Goal: Task Accomplishment & Management: Manage account settings

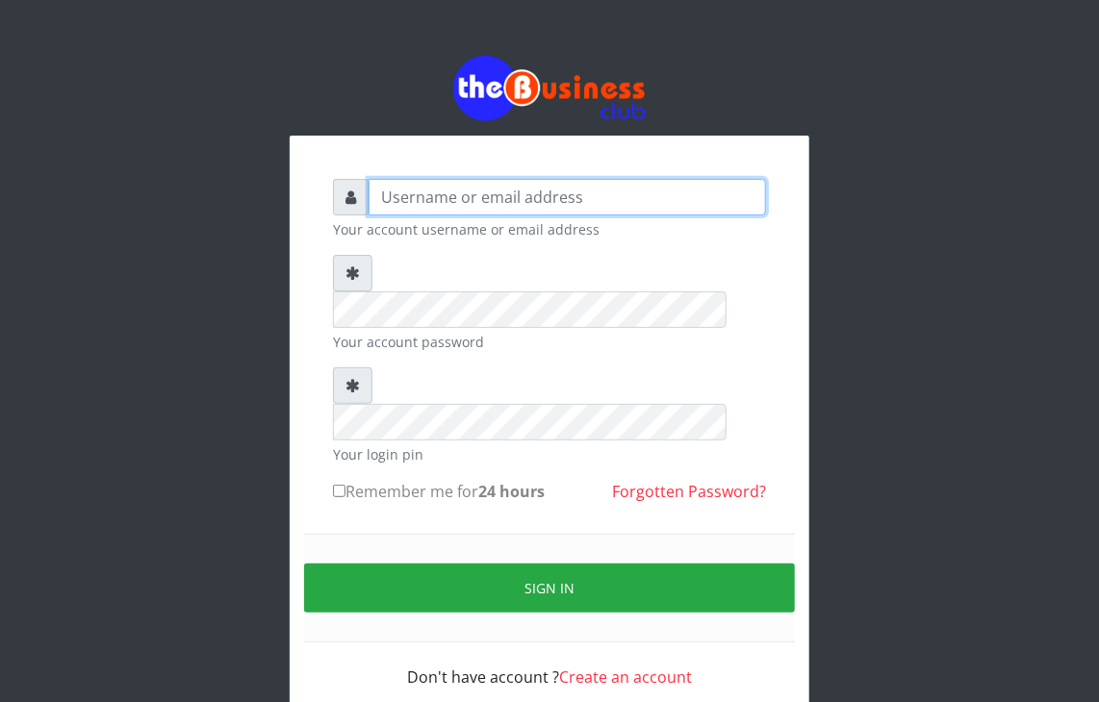
type input "Debmolive"
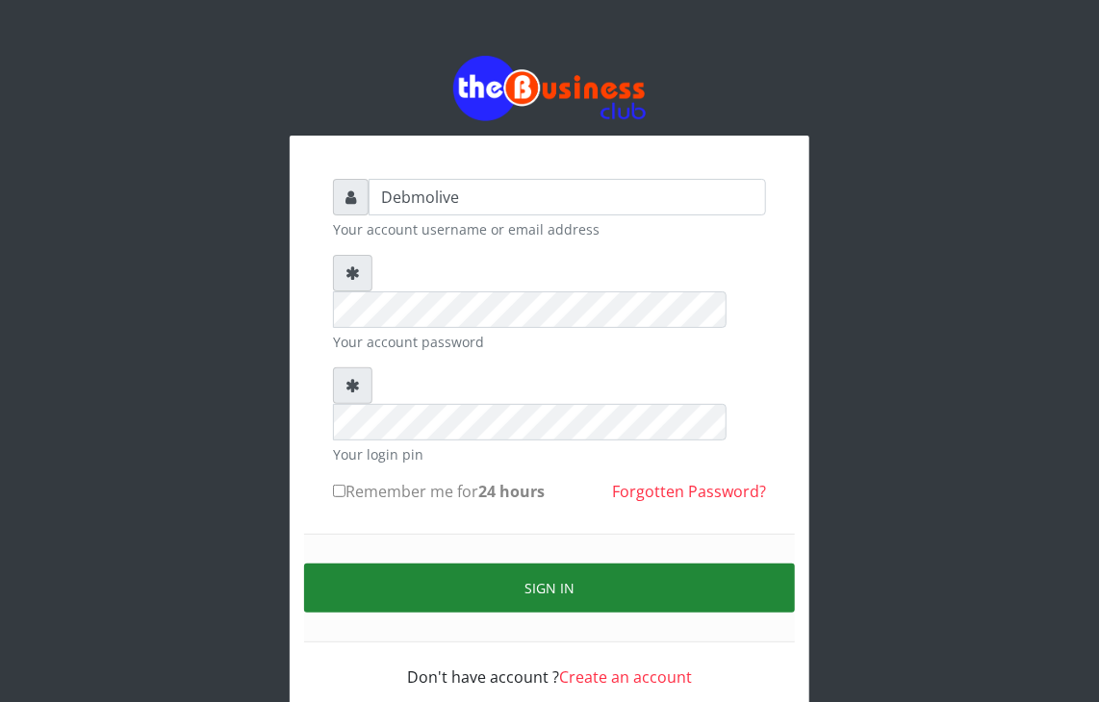
click at [577, 564] on button "Sign in" at bounding box center [549, 588] width 491 height 49
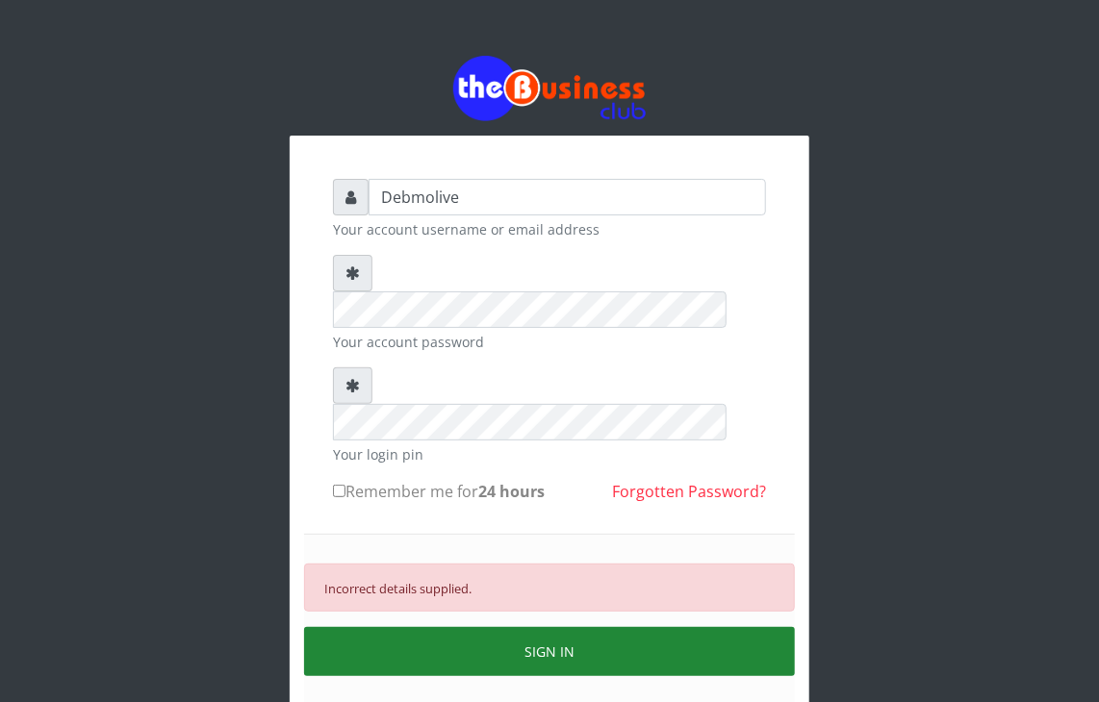
click at [495, 627] on button "SIGN IN" at bounding box center [549, 651] width 491 height 49
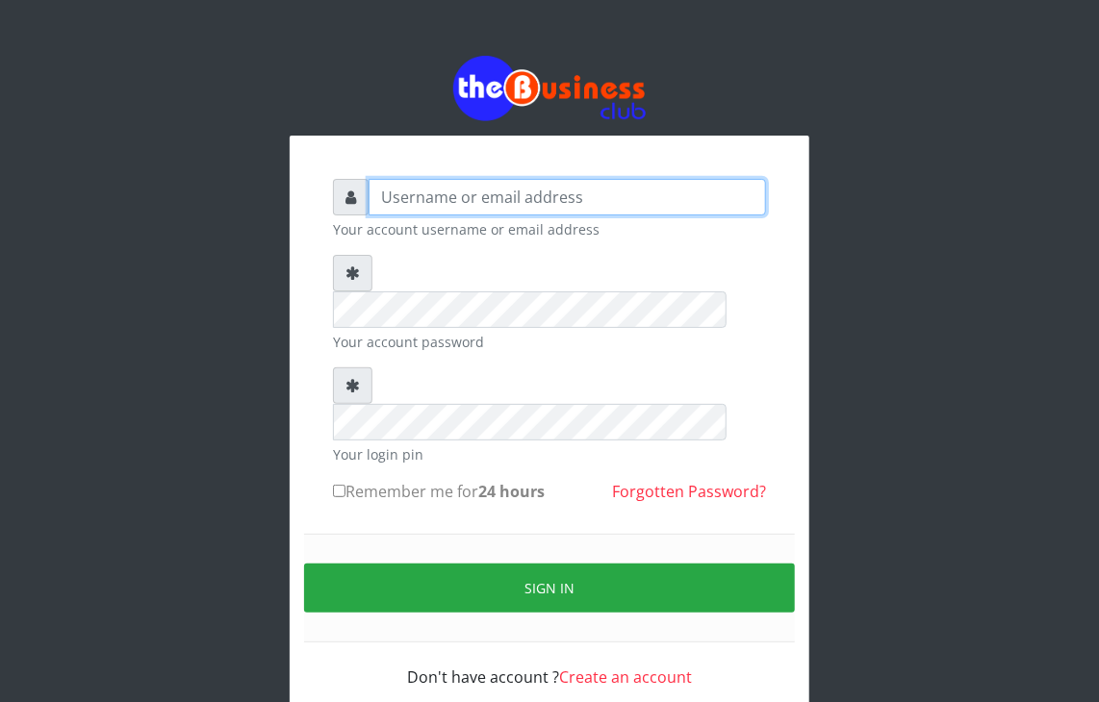
type input "Debmolive"
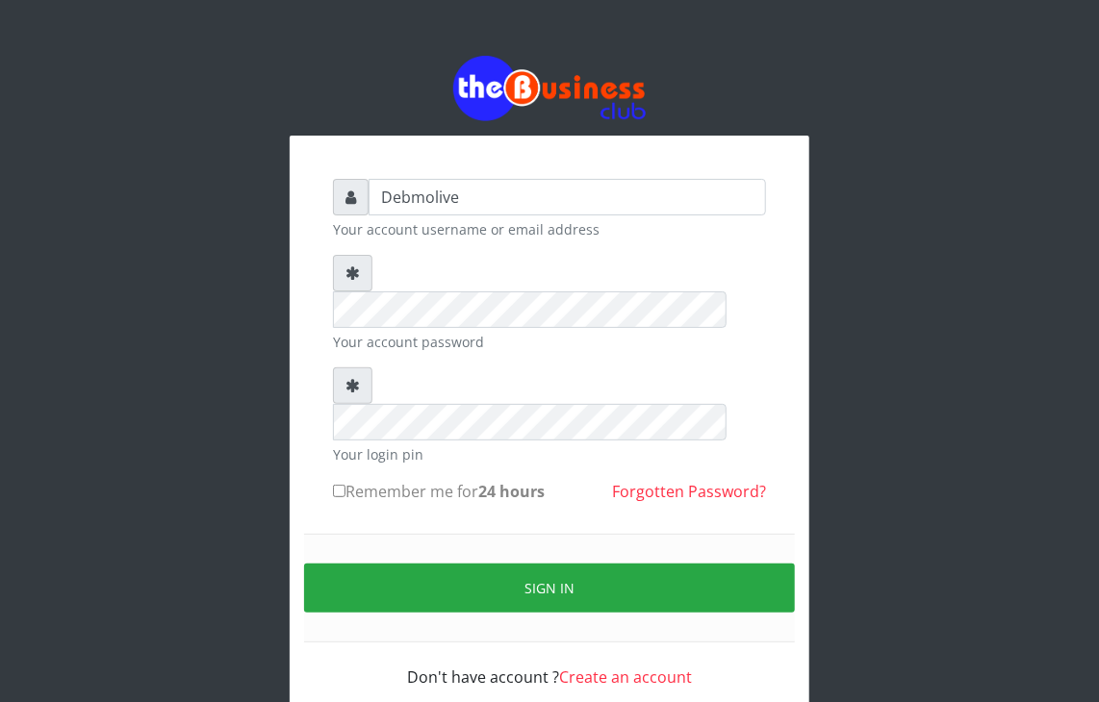
click at [335, 485] on input "Remember me for 24 hours" at bounding box center [339, 491] width 13 height 13
checkbox input "true"
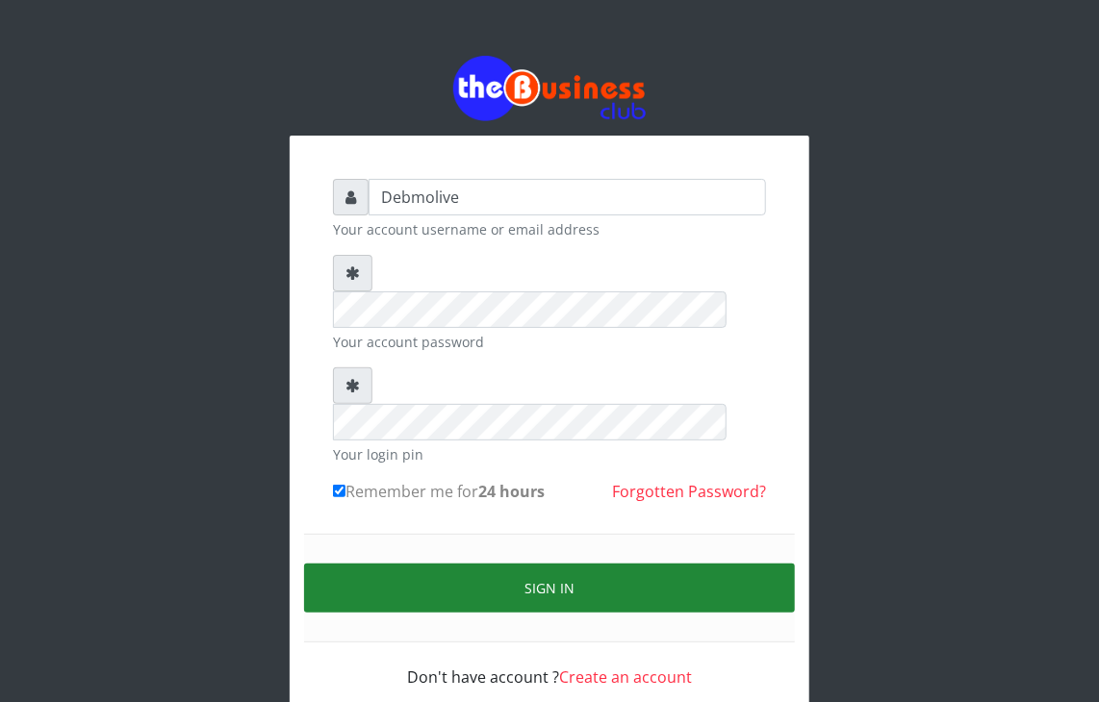
click at [492, 564] on button "Sign in" at bounding box center [549, 588] width 491 height 49
